Goal: Information Seeking & Learning: Check status

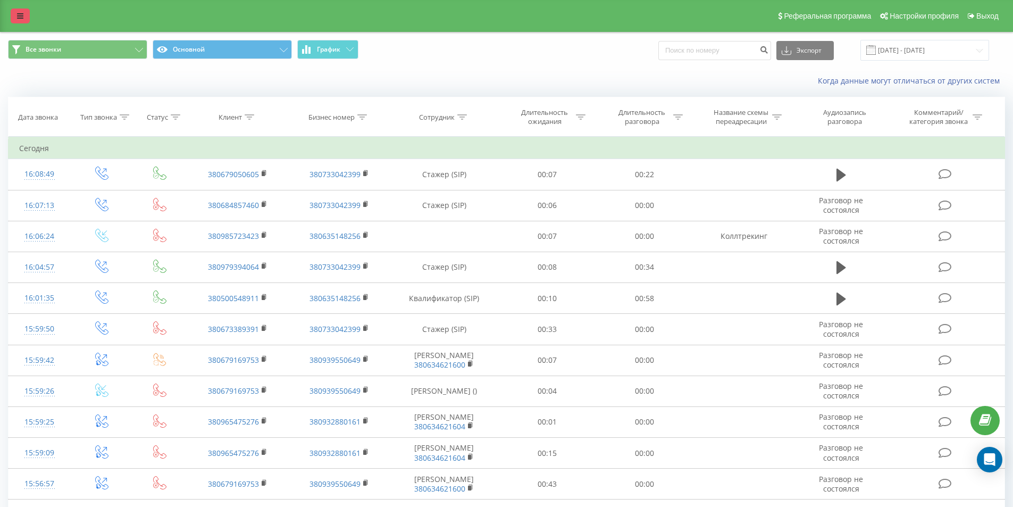
click at [13, 19] on link at bounding box center [20, 16] width 19 height 15
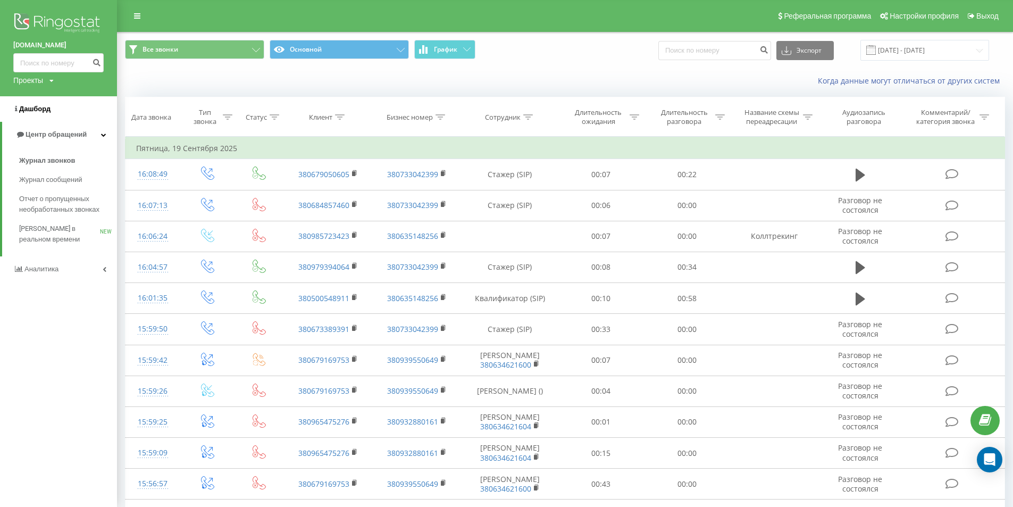
click at [36, 112] on span "Дашборд" at bounding box center [34, 109] width 31 height 8
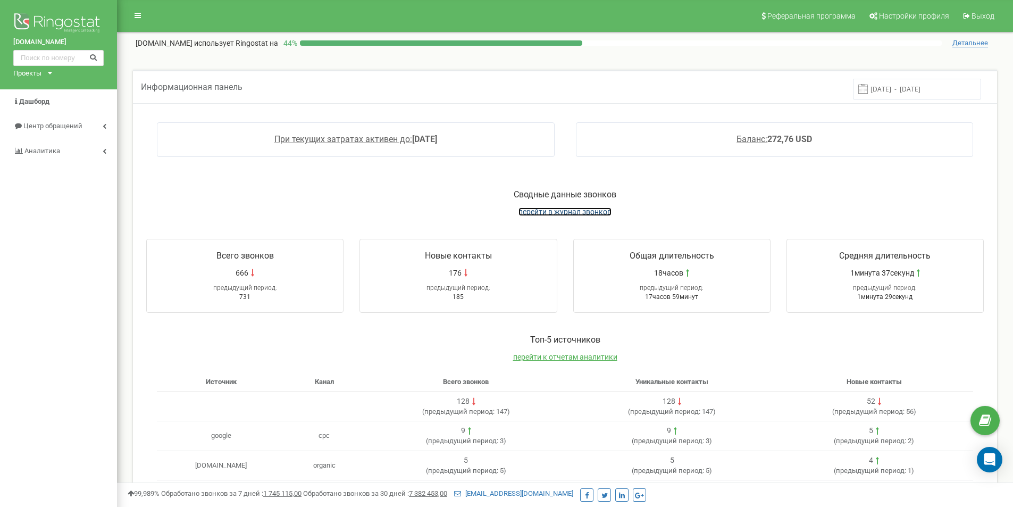
click at [541, 215] on span "перейти в журнал звонков" at bounding box center [564, 211] width 93 height 9
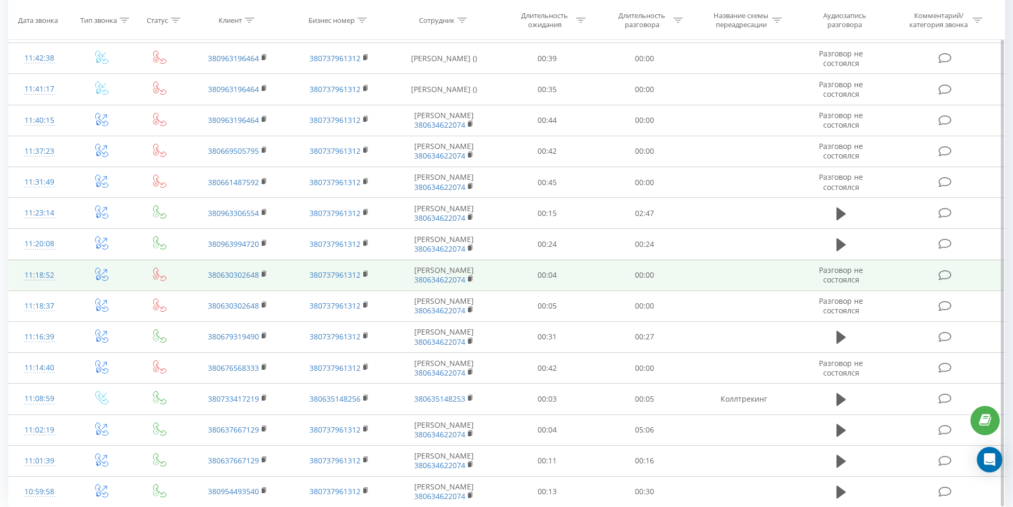
scroll to position [466, 0]
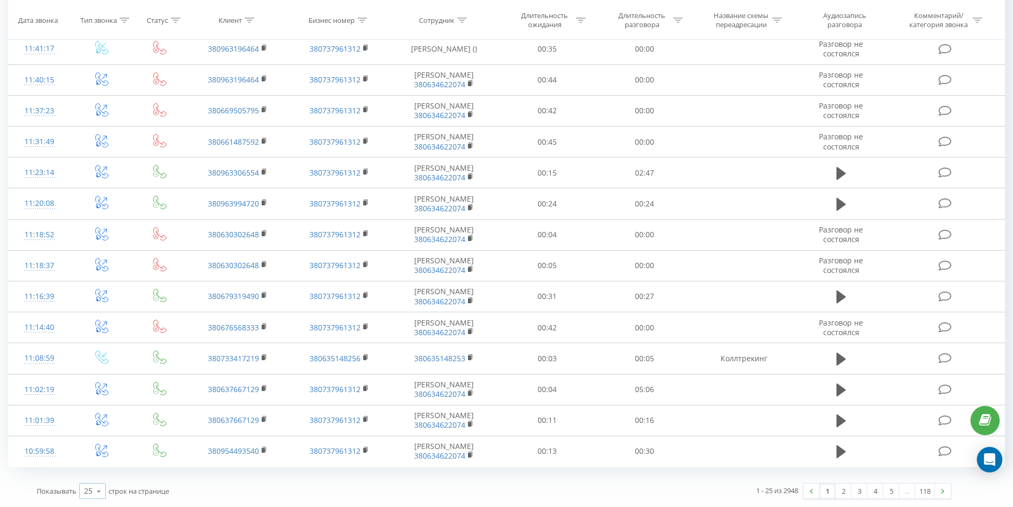
drag, startPoint x: 103, startPoint y: 493, endPoint x: 96, endPoint y: 492, distance: 7.6
click at [103, 493] on icon at bounding box center [99, 491] width 16 height 21
click at [90, 478] on span "100" at bounding box center [90, 476] width 13 height 10
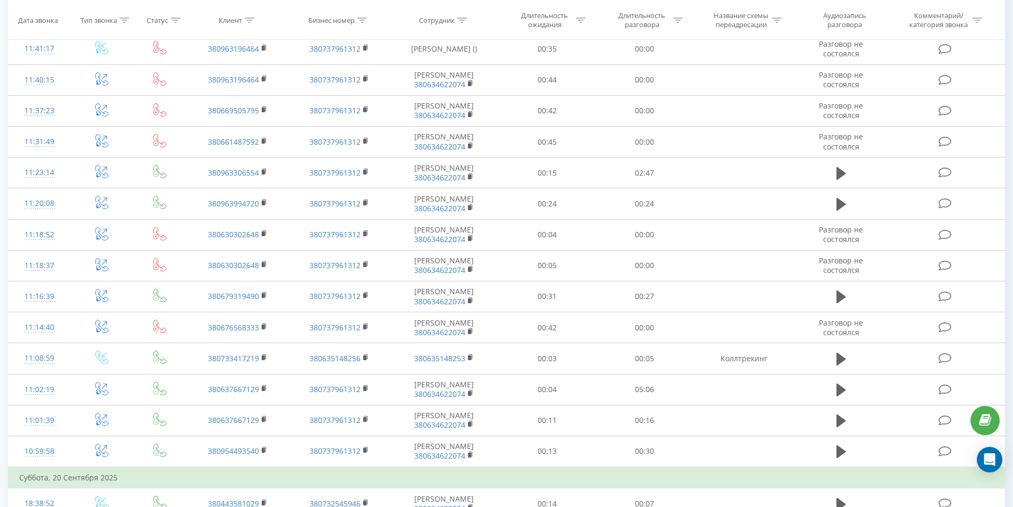
click at [460, 475] on td "Суббота, 20 Сентября 2025" at bounding box center [507, 477] width 996 height 21
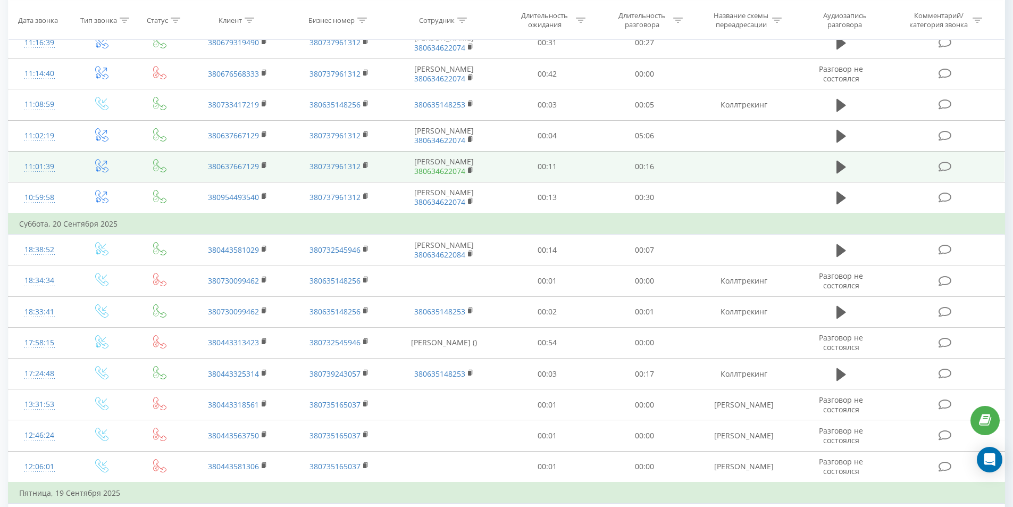
scroll to position [732, 0]
